Goal: Transaction & Acquisition: Purchase product/service

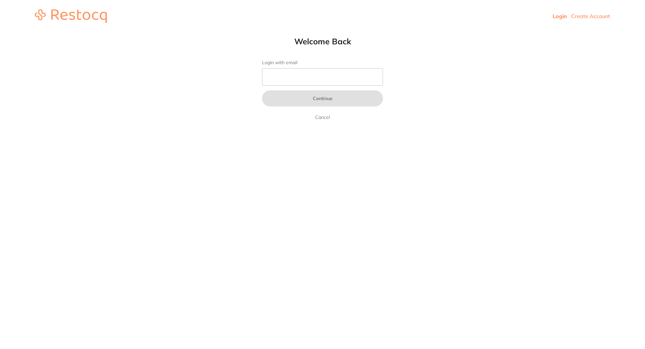
click at [315, 67] on form "Login with email Continue Cancel" at bounding box center [322, 90] width 121 height 61
click at [314, 73] on input "Login with email" at bounding box center [322, 76] width 121 height 17
type input "[EMAIL_ADDRESS][DOMAIN_NAME]"
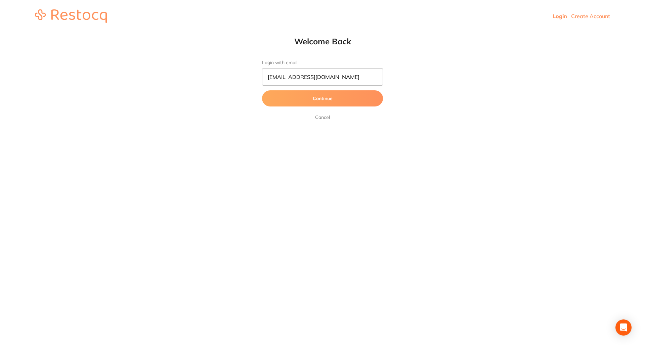
click at [320, 98] on button "Continue" at bounding box center [322, 98] width 121 height 16
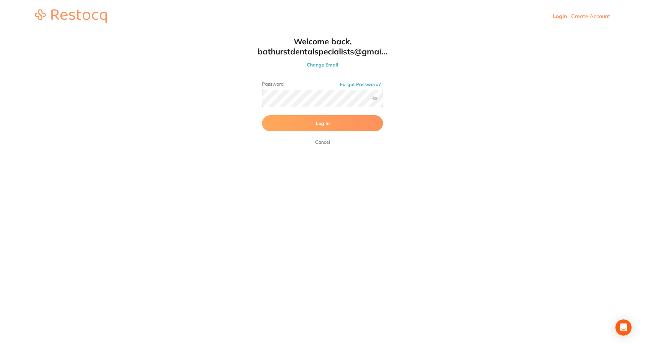
click at [305, 127] on button "Log In" at bounding box center [322, 123] width 121 height 16
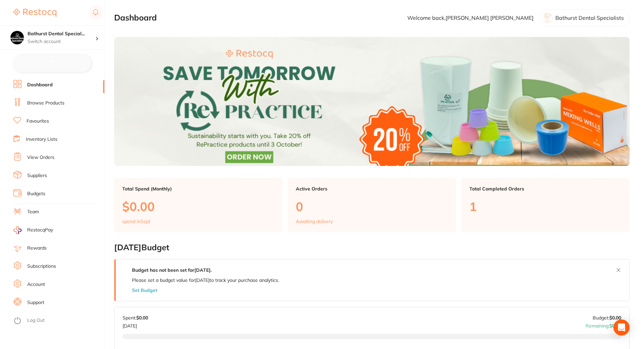
checkbox input "false"
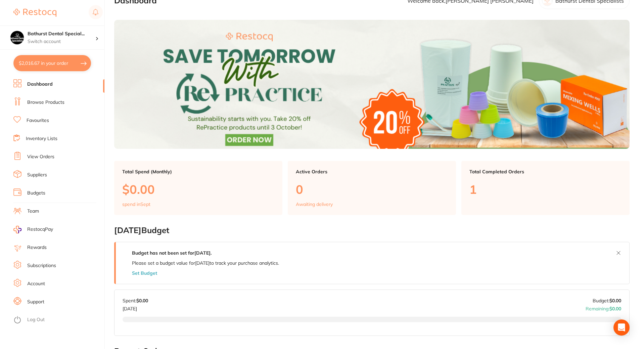
scroll to position [34, 0]
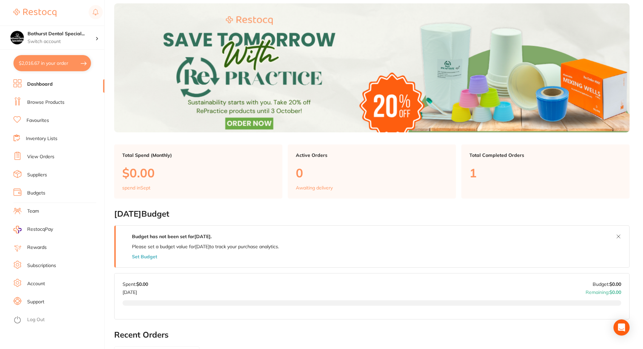
click at [48, 101] on link "Browse Products" at bounding box center [45, 102] width 37 height 7
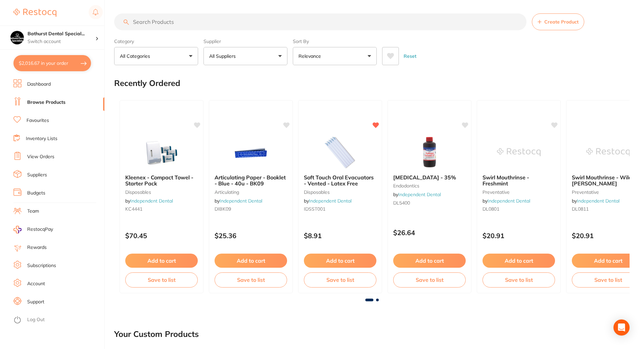
click at [300, 27] on input "search" at bounding box center [320, 21] width 412 height 17
type input "autoclave pouches"
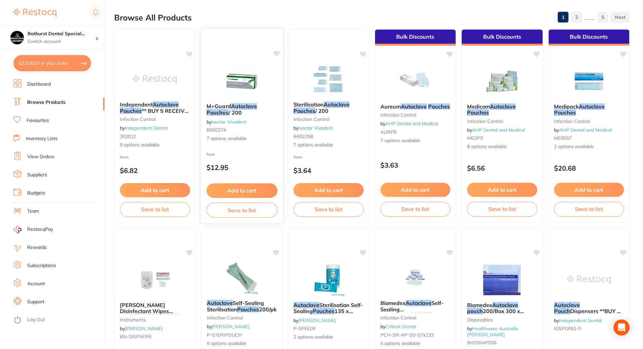
scroll to position [67, 0]
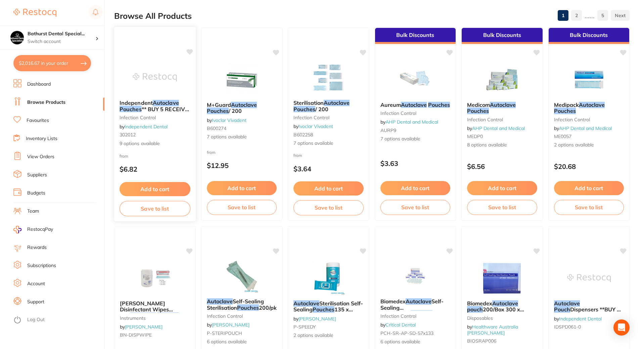
click at [170, 106] on span "** BUY 5 RECEIVE 1 FREE OR BUY 10 GET 3 FREE OR BUY 20 GET 8 FREE **" at bounding box center [155, 118] width 70 height 26
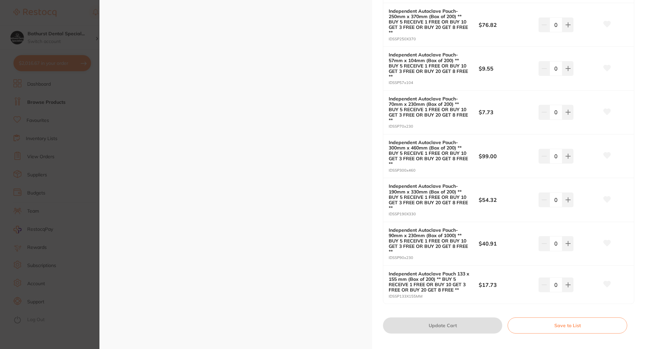
scroll to position [168, 0]
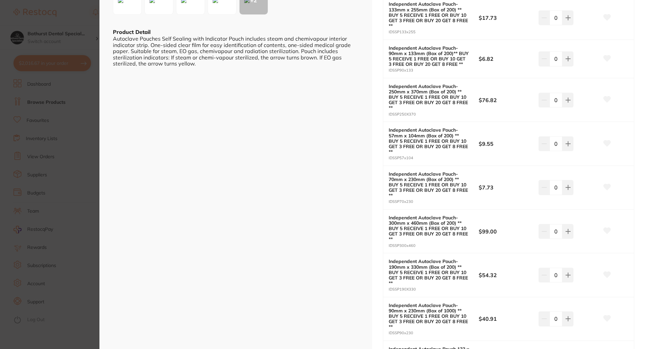
click at [74, 12] on section "Independent Autoclave Pouches ** BUY 5 RECEIVE 1 FREE OR BUY 10 GET 3 FREE OR B…" at bounding box center [322, 174] width 645 height 349
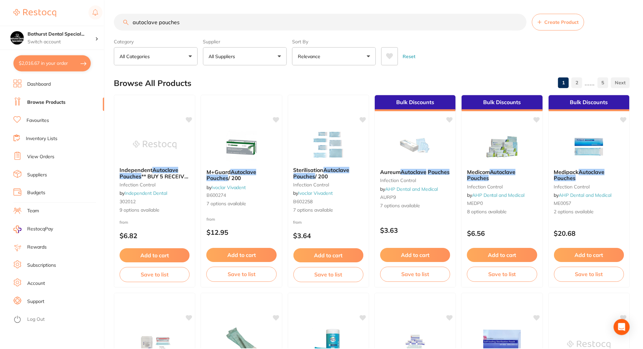
scroll to position [67, 0]
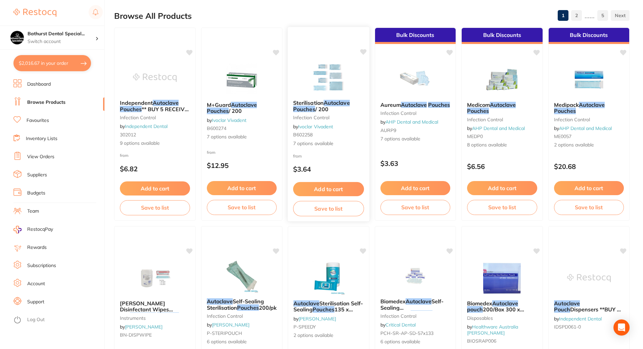
click at [329, 80] on img at bounding box center [329, 77] width 44 height 34
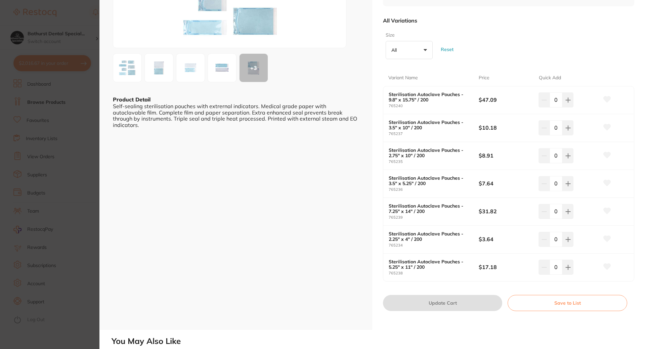
scroll to position [101, 0]
click at [461, 233] on b "Sterilisation Autoclave Pouches - 2.25" x 4" / 200" at bounding box center [429, 236] width 81 height 11
click at [565, 240] on icon at bounding box center [567, 238] width 5 height 5
type input "1"
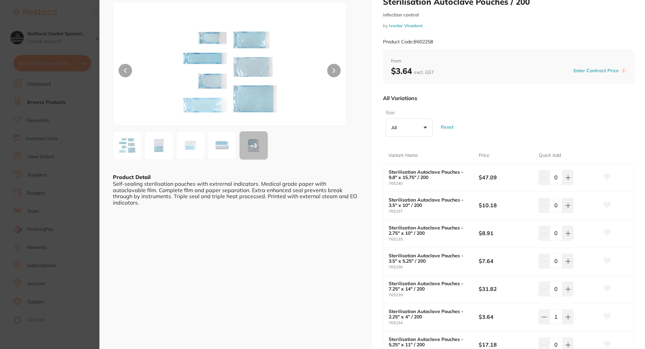
scroll to position [0, 0]
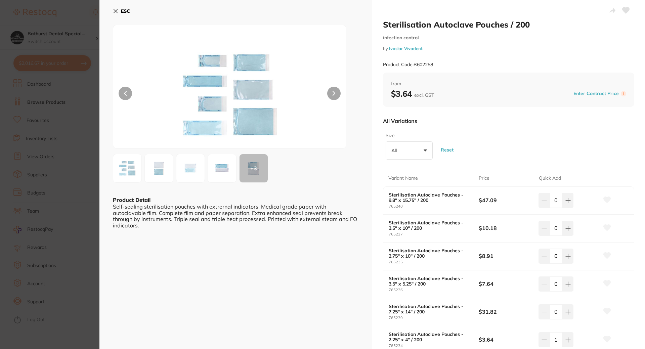
click at [122, 12] on b "ESC" at bounding box center [125, 11] width 9 height 6
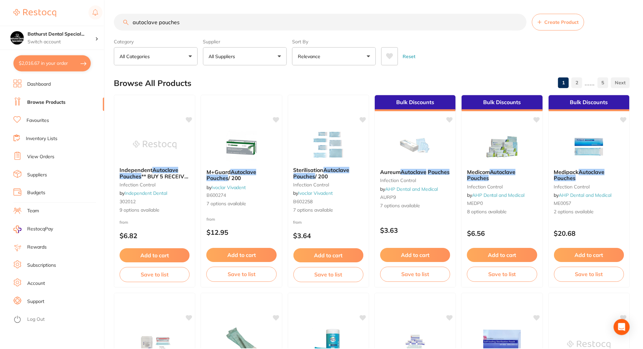
scroll to position [67, 0]
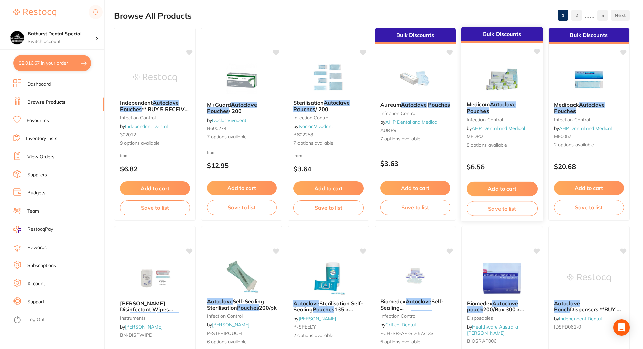
click at [489, 75] on img at bounding box center [502, 79] width 44 height 34
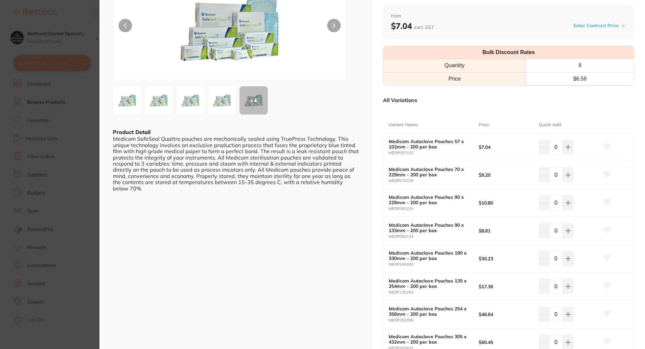
scroll to position [67, 0]
click at [95, 46] on section "Medicom Autoclave Pouches infection control by AHP Dental and Medical Product C…" at bounding box center [322, 174] width 645 height 349
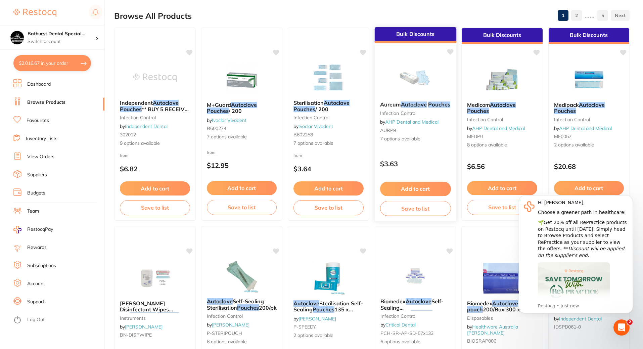
click at [423, 82] on img at bounding box center [415, 79] width 44 height 34
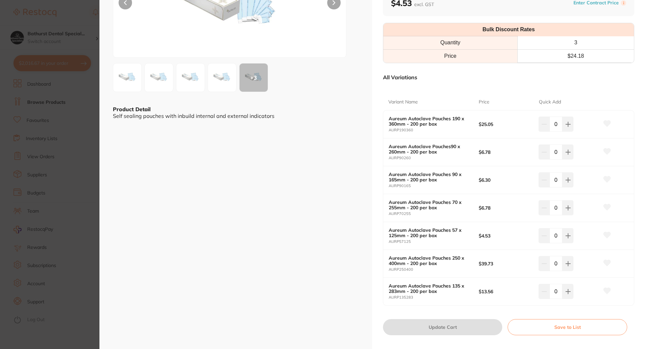
scroll to position [101, 0]
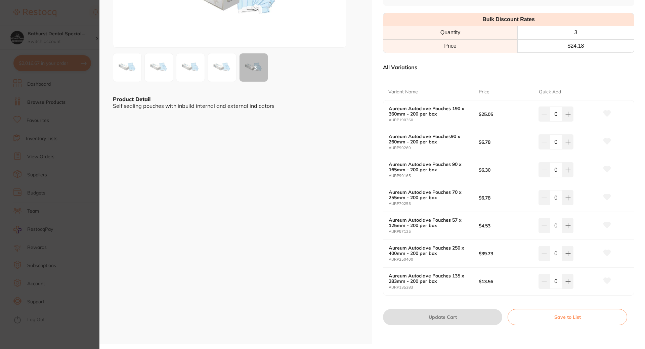
click at [70, 16] on section "Aureum Autoclave Pouches infection control by AHP Dental and Medical Product Co…" at bounding box center [322, 174] width 645 height 349
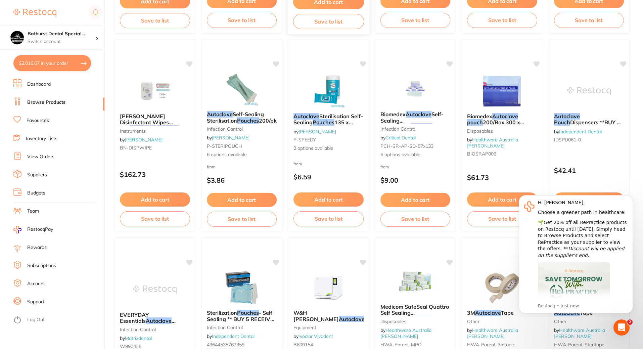
scroll to position [269, 0]
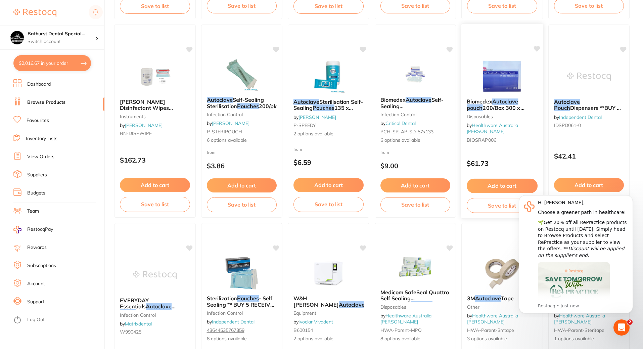
click at [487, 82] on img at bounding box center [502, 76] width 44 height 34
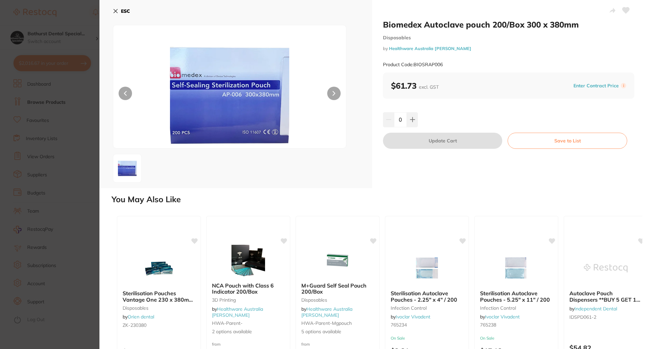
click at [86, 25] on section "Biomedex Autoclave pouch 200/Box 300 x 380mm Disposables by Healthware Australi…" at bounding box center [322, 174] width 645 height 349
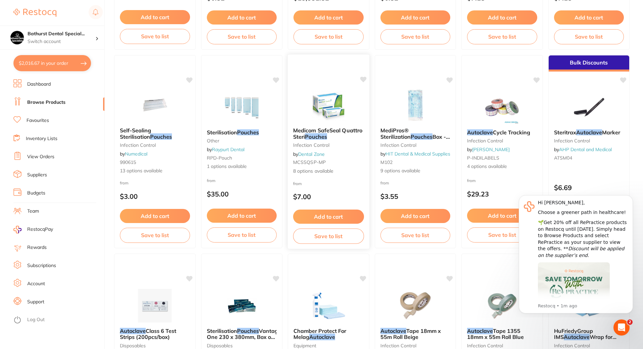
scroll to position [638, 0]
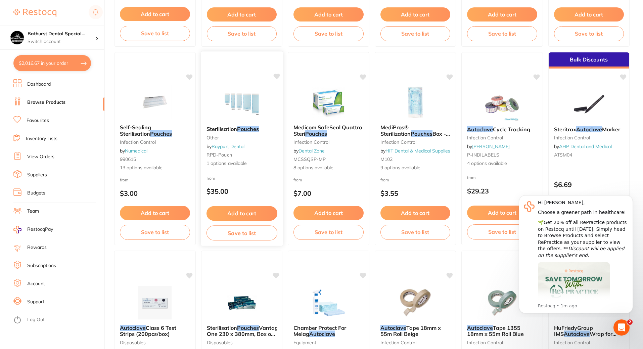
click at [235, 125] on div "Sterilisation Pouches other by Raypurt Dental RPD-Pouch 1 options available" at bounding box center [242, 147] width 82 height 52
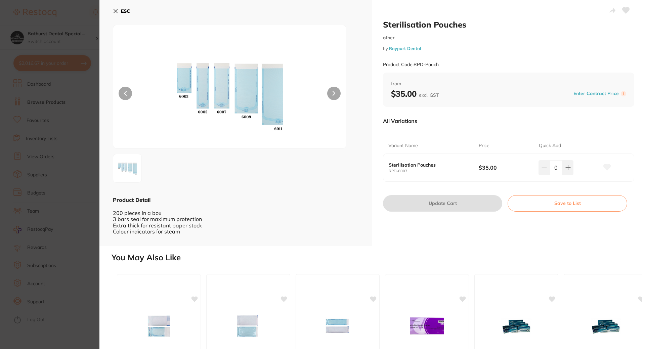
click at [118, 13] on icon at bounding box center [115, 10] width 5 height 5
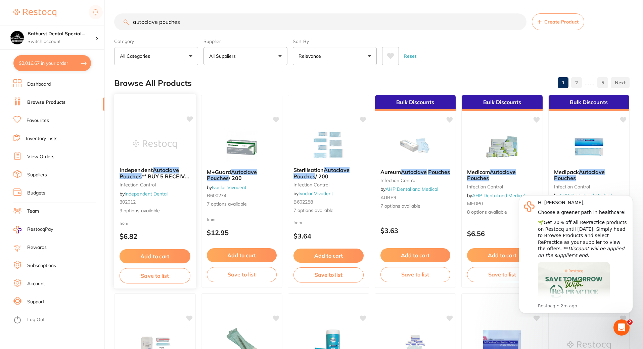
click at [143, 160] on img at bounding box center [155, 145] width 44 height 34
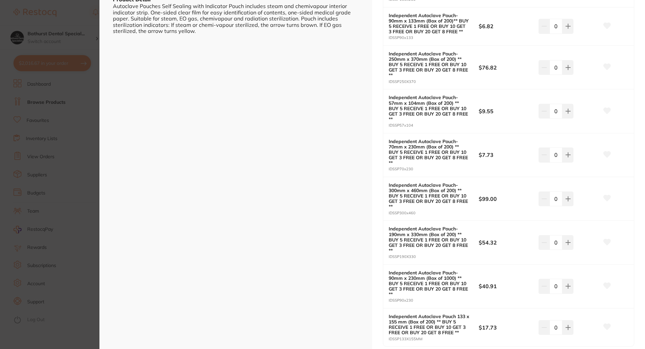
scroll to position [201, 0]
